Goal: Navigation & Orientation: Find specific page/section

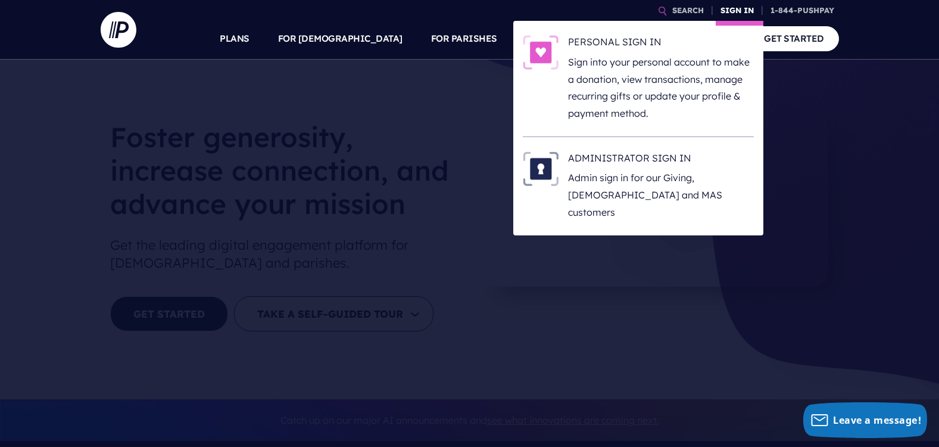
click at [730, 11] on link "SIGN IN" at bounding box center [737, 10] width 43 height 21
click at [627, 76] on p "Sign into your personal account to make a donation, view transactions, manage r…" at bounding box center [661, 88] width 186 height 68
click at [663, 71] on p "Sign into your personal account to make a donation, view transactions, manage r…" at bounding box center [661, 88] width 186 height 68
drag, startPoint x: 735, startPoint y: 11, endPoint x: 691, endPoint y: 52, distance: 60.6
click at [735, 11] on link "SIGN IN" at bounding box center [737, 10] width 43 height 21
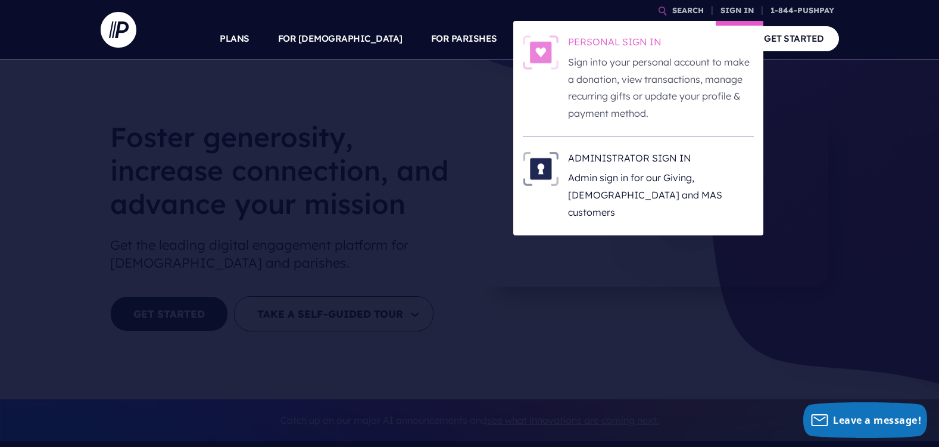
click at [663, 68] on p "Sign into your personal account to make a donation, view transactions, manage r…" at bounding box center [661, 88] width 186 height 68
